Goal: Navigation & Orientation: Understand site structure

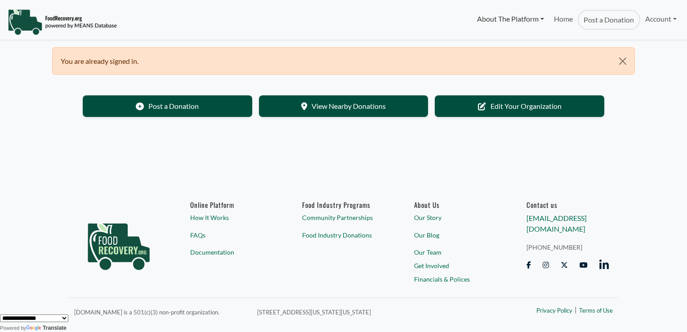
click at [495, 18] on link "About The Platform" at bounding box center [510, 19] width 77 height 18
click at [549, 24] on link "Home" at bounding box center [563, 20] width 29 height 20
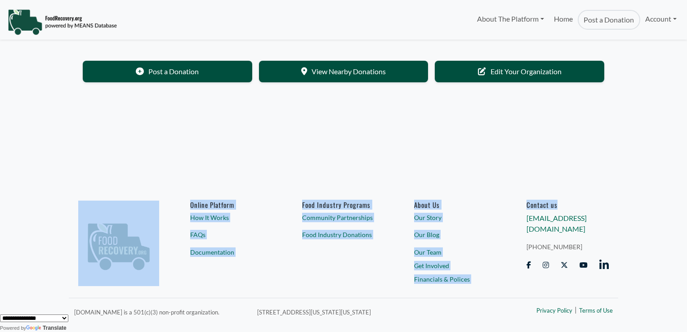
drag, startPoint x: 687, startPoint y: 116, endPoint x: 687, endPoint y: 76, distance: 40.5
click at [687, 76] on html "About The Platform How It Works FAQs Documentation Home Post a Donation Account…" at bounding box center [343, 166] width 687 height 332
click at [612, 105] on body "About The Platform How It Works FAQs Documentation Home Post a Donation Account…" at bounding box center [343, 166] width 687 height 332
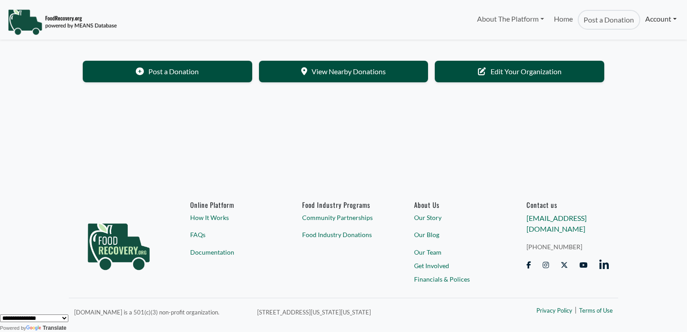
click at [663, 18] on link "Account" at bounding box center [661, 19] width 41 height 18
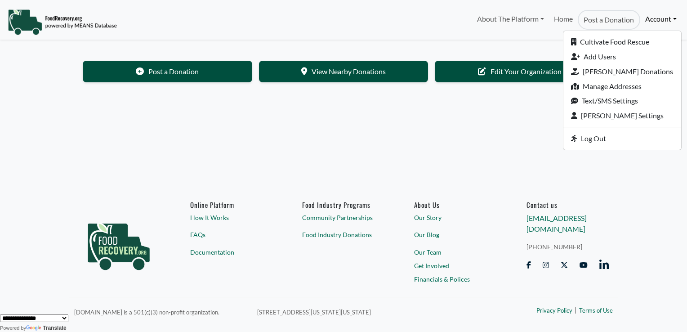
click at [543, 138] on body "About The Platform How It Works FAQs Documentation Home Post a Donation Account…" at bounding box center [343, 166] width 687 height 332
